Goal: Find specific fact: Find specific fact

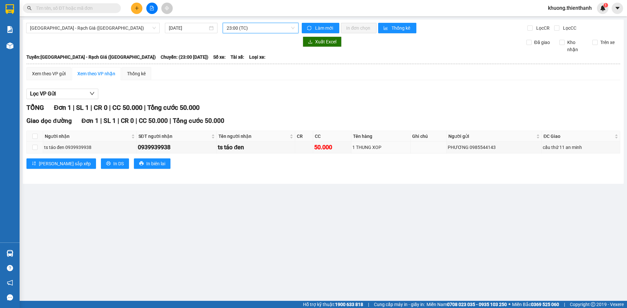
click at [162, 145] on div "0939939938" at bounding box center [177, 147] width 78 height 9
drag, startPoint x: 0, startPoint y: 0, endPoint x: 162, endPoint y: 143, distance: 215.7
copy div "0939939938"
click at [157, 148] on div "0939939938" at bounding box center [177, 147] width 78 height 9
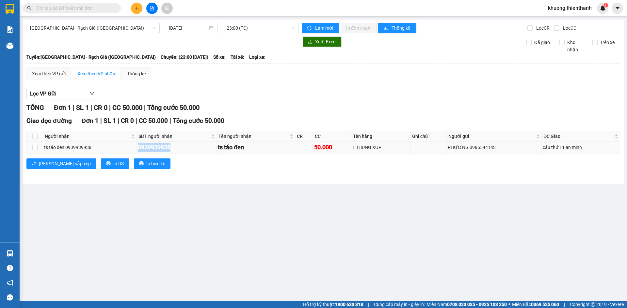
click at [157, 148] on div "0939939938" at bounding box center [177, 147] width 78 height 9
copy div "0939939938"
